Goal: Information Seeking & Learning: Learn about a topic

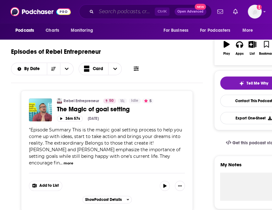
click at [120, 11] on input "Search podcasts, credits, & more..." at bounding box center [125, 12] width 59 height 10
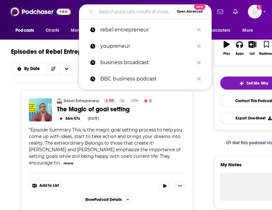
scroll to position [94, 0]
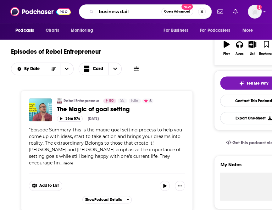
type input "business daily"
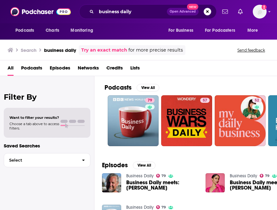
click at [143, 30] on div "Podcasts Charts Monitoring For Business For Podcasters More" at bounding box center [138, 31] width 277 height 16
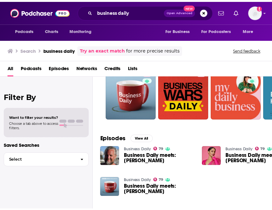
scroll to position [63, 0]
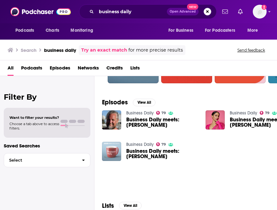
click at [108, 151] on img "Business Daily meets: Ben Ainslie" at bounding box center [111, 151] width 19 height 19
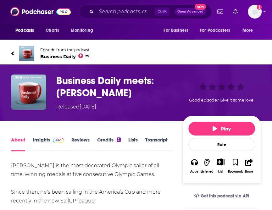
click at [69, 57] on span "Business Daily 79" at bounding box center [64, 57] width 49 height 6
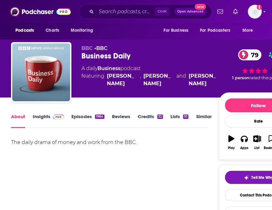
click at [86, 116] on link "Episodes 1964" at bounding box center [87, 121] width 33 height 14
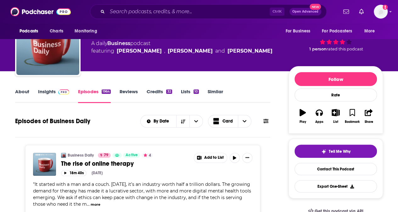
scroll to position [31, 0]
click at [48, 89] on link "Insights" at bounding box center [53, 95] width 31 height 14
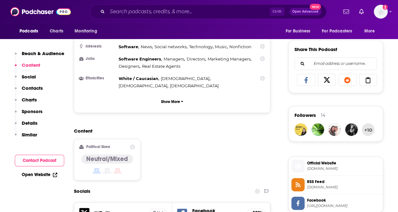
scroll to position [63, 0]
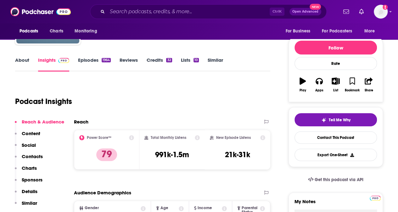
click at [23, 58] on link "About" at bounding box center [22, 64] width 14 height 14
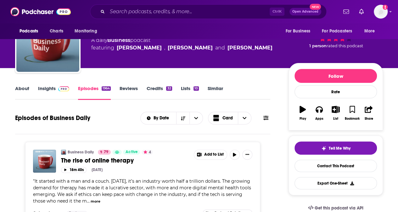
scroll to position [31, 0]
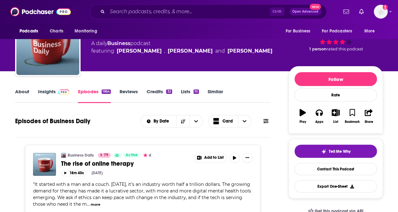
click at [125, 160] on span "The rise of online therapy" at bounding box center [97, 164] width 73 height 8
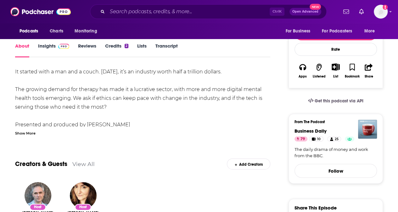
scroll to position [157, 0]
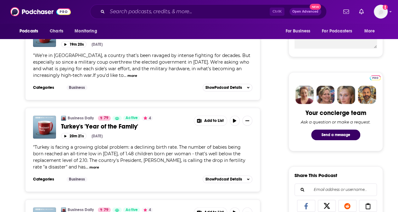
scroll to position [346, 0]
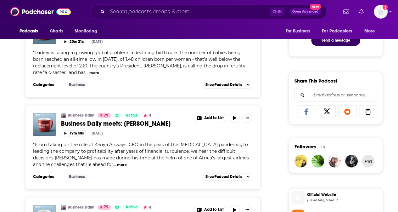
click at [161, 122] on span "Business Daily meets: [PERSON_NAME]" at bounding box center [116, 124] width 110 height 8
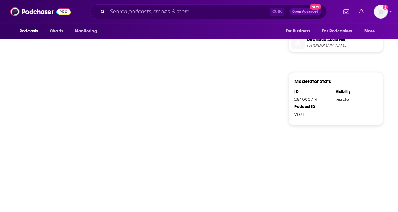
scroll to position [94, 0]
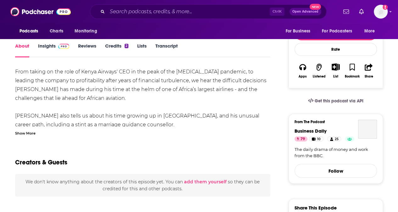
click at [30, 134] on div "Show More" at bounding box center [25, 133] width 20 height 6
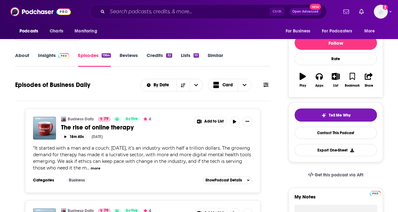
scroll to position [126, 0]
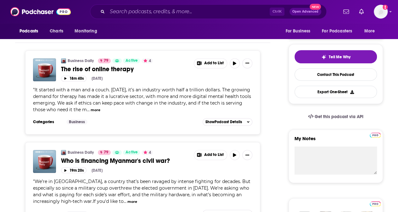
click at [126, 70] on span "The rise of online therapy" at bounding box center [97, 69] width 73 height 8
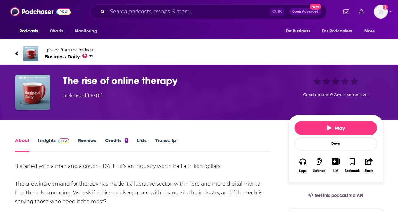
scroll to position [126, 0]
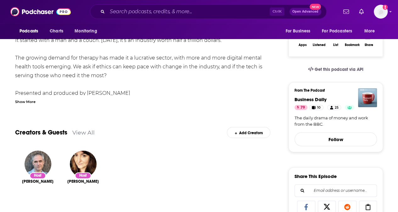
click at [140, 73] on div "It started with a man and a couch. [DATE], it’s an industry worth half a trilli…" at bounding box center [142, 75] width 255 height 79
drag, startPoint x: 148, startPoint y: 95, endPoint x: 85, endPoint y: 93, distance: 62.4
click at [85, 93] on div "It started with a man and a couch. [DATE], it’s an industry worth half a trilli…" at bounding box center [142, 75] width 255 height 79
copy div "[PERSON_NAME]"
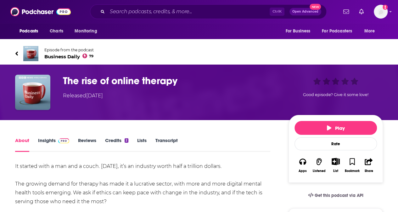
scroll to position [94, 0]
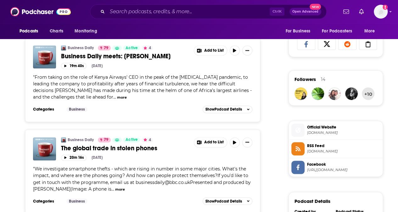
scroll to position [504, 0]
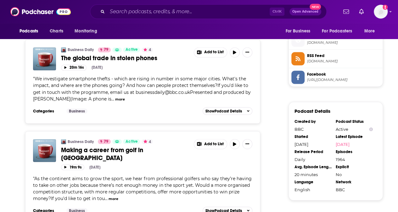
click at [143, 148] on span "Making a career from golf in [GEOGRAPHIC_DATA]" at bounding box center [102, 154] width 82 height 16
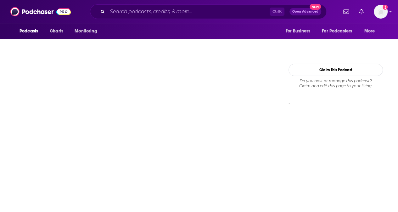
scroll to position [94, 0]
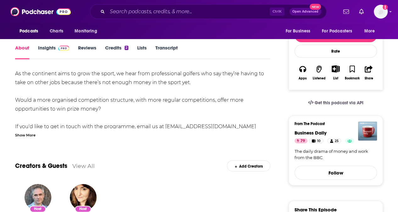
click at [29, 133] on div "Show More" at bounding box center [25, 135] width 20 height 6
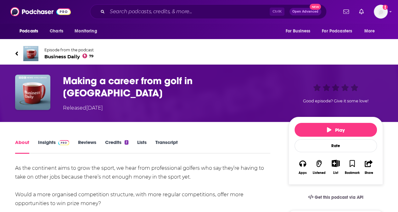
scroll to position [63, 0]
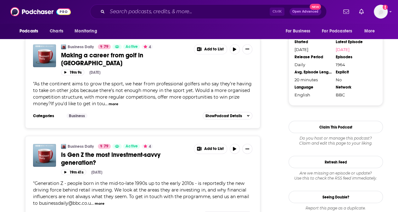
scroll to position [630, 0]
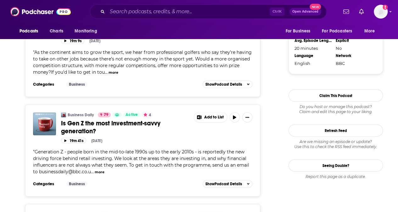
click at [112, 119] on span "Is Gen Z the most investment-savvy generation?" at bounding box center [110, 127] width 99 height 16
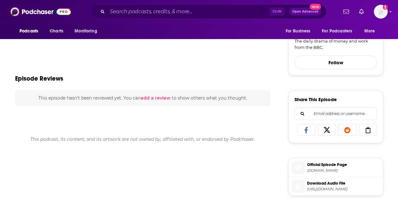
scroll to position [110, 0]
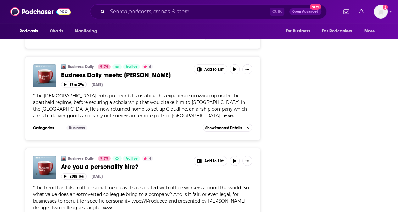
scroll to position [882, 0]
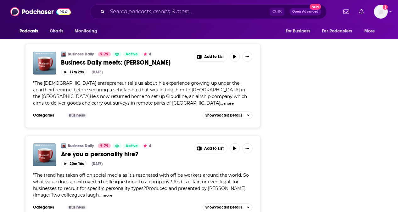
click at [122, 59] on span "Business Daily meets: [PERSON_NAME]" at bounding box center [116, 63] width 110 height 8
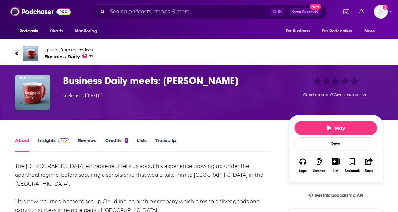
scroll to position [126, 0]
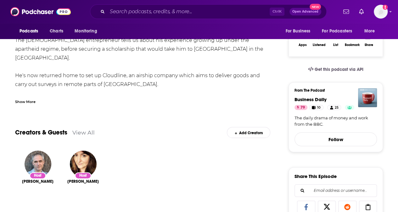
click at [25, 99] on div "Show More" at bounding box center [25, 101] width 20 height 6
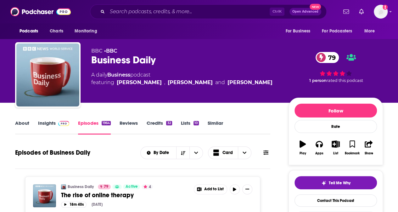
scroll to position [1291, 0]
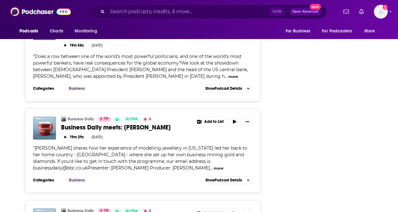
click at [139, 123] on span "Business Daily meets: [PERSON_NAME]" at bounding box center [116, 127] width 110 height 8
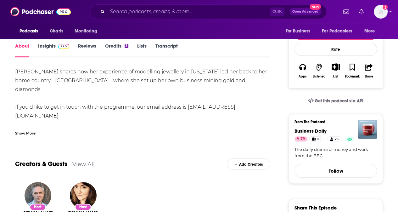
scroll to position [31, 0]
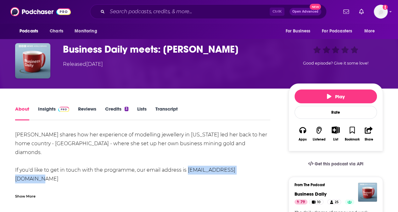
drag, startPoint x: 185, startPoint y: 161, endPoint x: 251, endPoint y: 162, distance: 65.5
click at [251, 162] on div "[PERSON_NAME] shares how her experience of modelling jewellery in [US_STATE] le…" at bounding box center [142, 187] width 255 height 115
copy div "[EMAIL_ADDRESS][DOMAIN_NAME]"
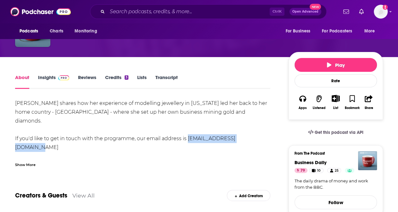
click at [48, 79] on link "Insights" at bounding box center [53, 81] width 31 height 14
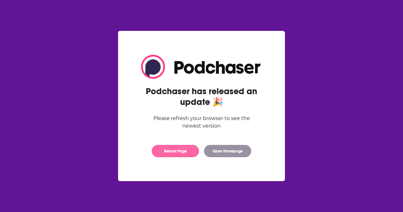
click at [187, 152] on button "Reload Page" at bounding box center [175, 151] width 47 height 12
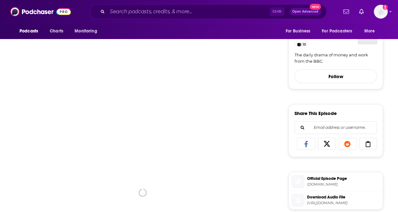
scroll to position [189, 0]
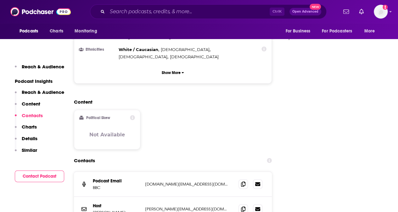
scroll to position [630, 0]
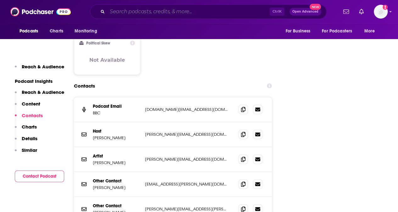
click at [122, 8] on input "Search podcasts, credits, & more..." at bounding box center [188, 12] width 162 height 10
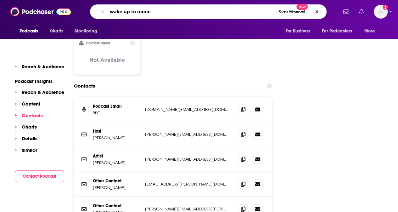
type input "wake up to money"
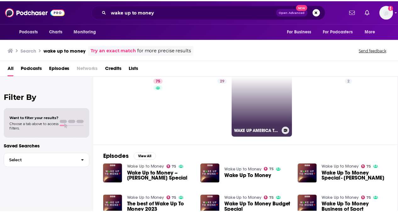
scroll to position [31, 0]
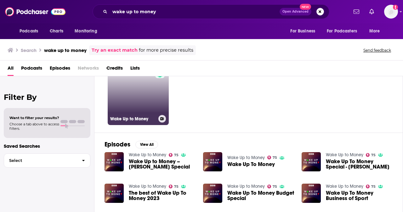
click at [133, 91] on link "75 Wake Up to Money" at bounding box center [138, 94] width 61 height 61
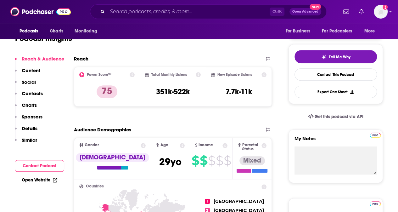
scroll to position [63, 0]
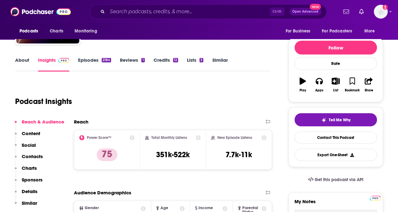
click at [91, 60] on link "Episodes 2184" at bounding box center [94, 64] width 33 height 14
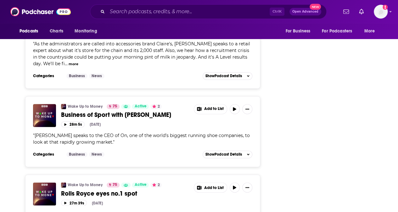
scroll to position [1606, 0]
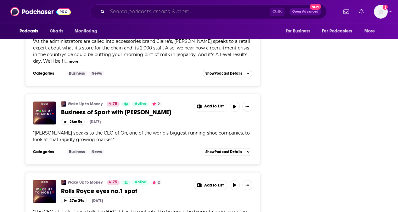
click at [159, 10] on input "Search podcasts, credits, & more..." at bounding box center [188, 12] width 162 height 10
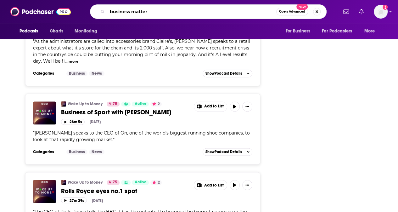
type input "business matters"
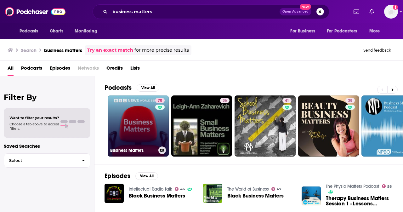
click at [135, 107] on link "70 Business Matters" at bounding box center [138, 125] width 61 height 61
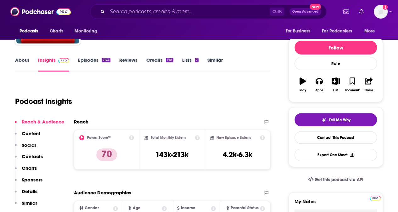
scroll to position [31, 0]
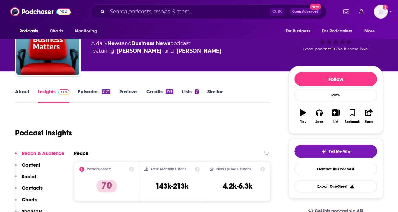
click at [96, 94] on link "Episodes 2174" at bounding box center [94, 95] width 32 height 14
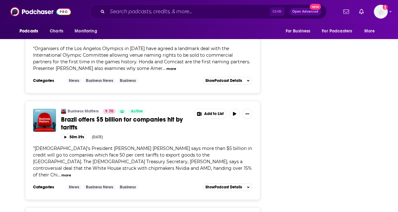
scroll to position [1503, 0]
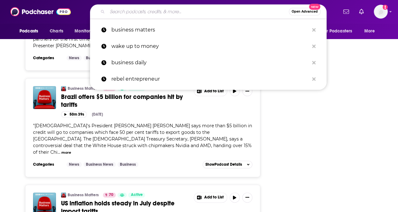
click at [136, 15] on input "Search podcasts, credits, & more..." at bounding box center [198, 12] width 182 height 10
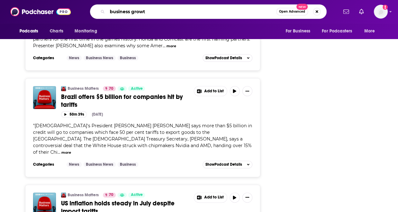
type input "business growth"
